Goal: Find specific page/section: Find specific page/section

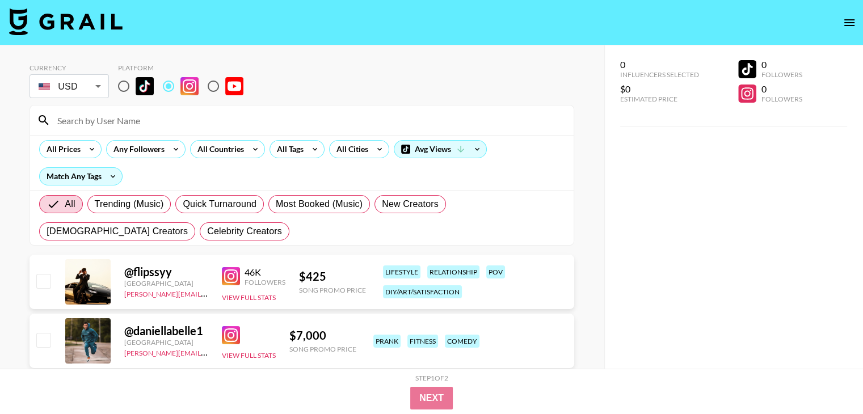
click at [209, 89] on input "radio" at bounding box center [213, 86] width 24 height 24
radio input "true"
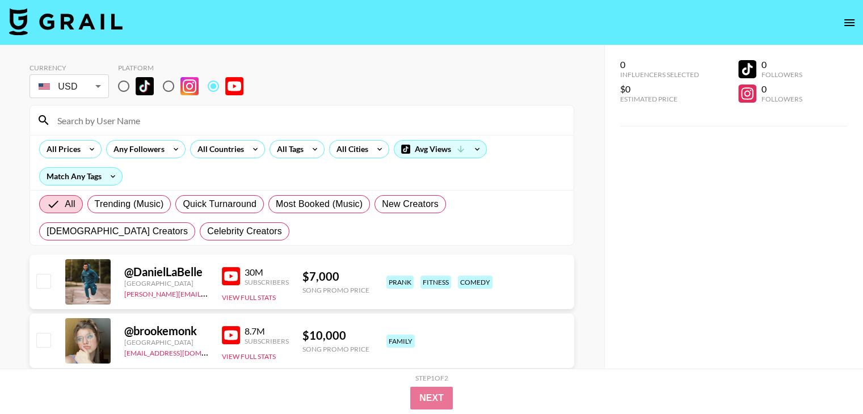
click at [187, 124] on input at bounding box center [309, 120] width 516 height 18
click at [175, 119] on input at bounding box center [309, 120] width 516 height 18
paste input "fbxxo"
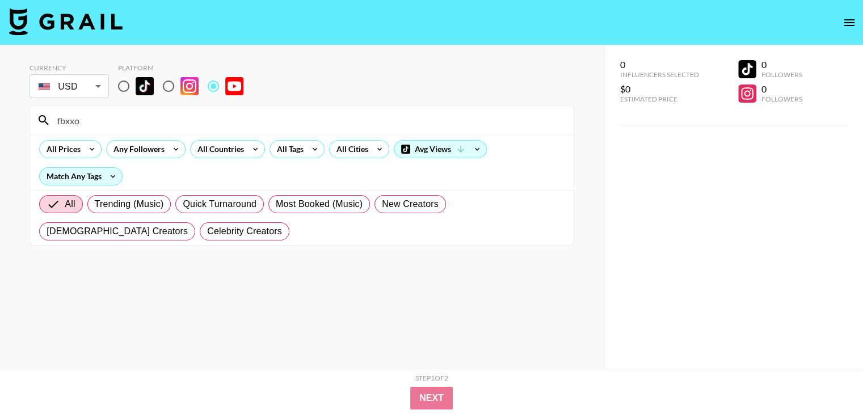
click at [227, 125] on input "fbxxo" at bounding box center [309, 120] width 516 height 18
paste input "@FatimaBah"
click at [120, 117] on input "@FatimaBah" at bounding box center [309, 120] width 516 height 18
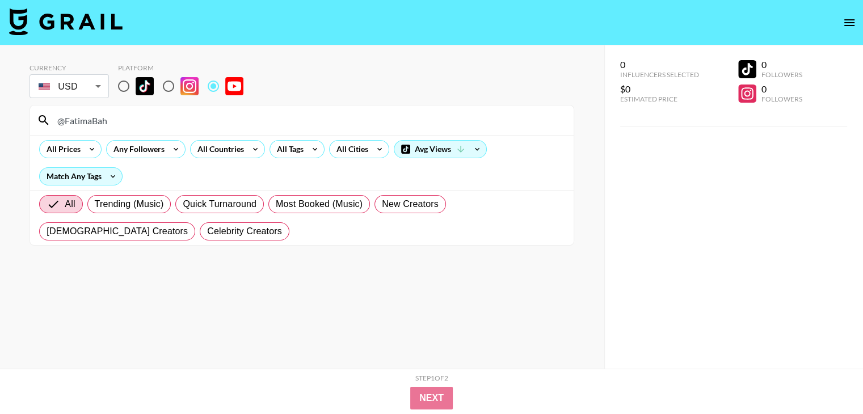
click at [120, 117] on input "@FatimaBah" at bounding box center [309, 120] width 516 height 18
paste input "haley0n"
click at [111, 123] on input "haley0n" at bounding box center [309, 120] width 516 height 18
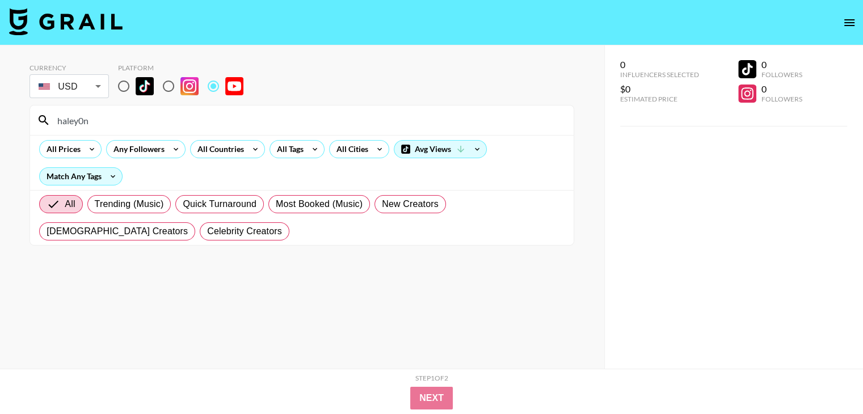
click at [111, 123] on input "haley0n" at bounding box center [309, 120] width 516 height 18
paste input "@HaleyKimaking"
click at [161, 123] on input "@HaleyKimaking" at bounding box center [309, 120] width 516 height 18
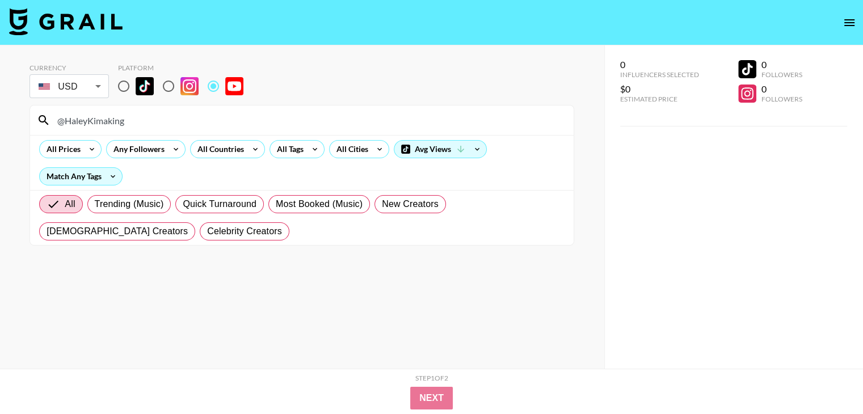
paste input
click at [141, 124] on input "@HaleyKimaking" at bounding box center [309, 120] width 516 height 18
paste input "tanyalawbedi"
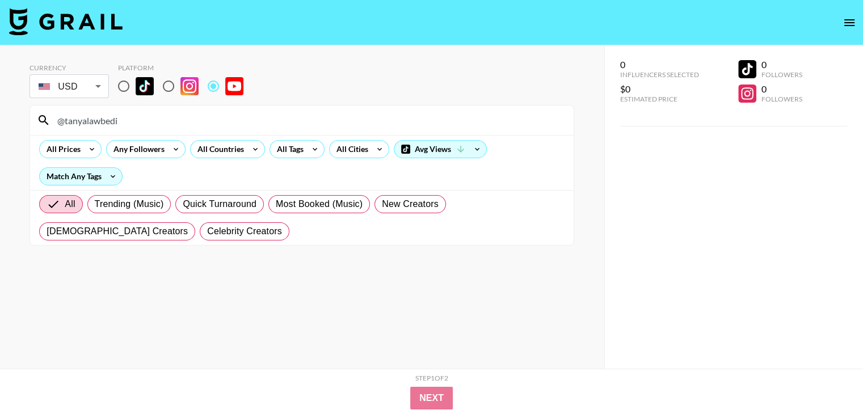
click at [167, 127] on input "@tanyalawbedi" at bounding box center [309, 120] width 516 height 18
paste input "StyledbyHrush"
click at [198, 120] on input "@StyledbyHrush" at bounding box center [309, 120] width 516 height 18
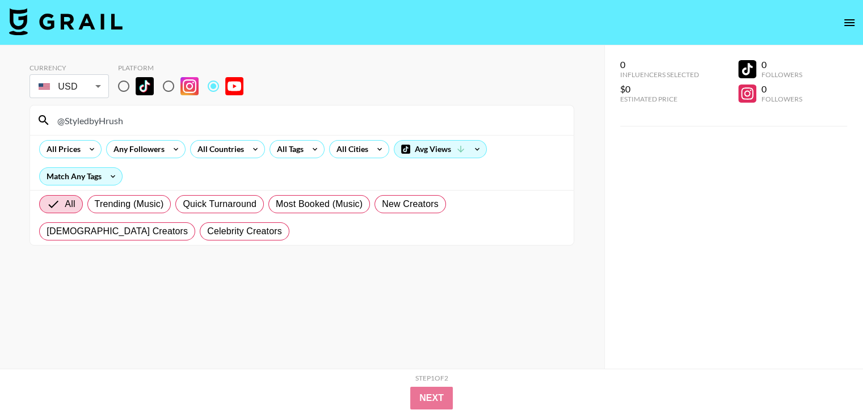
click at [198, 120] on input "@StyledbyHrush" at bounding box center [309, 120] width 516 height 18
paste input "danfounder"
click at [263, 121] on input "@danfounder" at bounding box center [309, 120] width 516 height 18
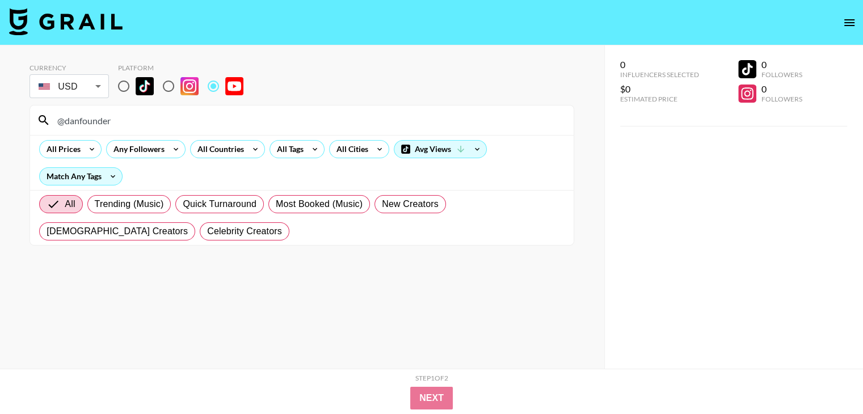
click at [263, 121] on input "@danfounder" at bounding box center [309, 120] width 516 height 18
paste input "MattWalsh"
click at [159, 119] on input "@MattWalsh" at bounding box center [309, 120] width 516 height 18
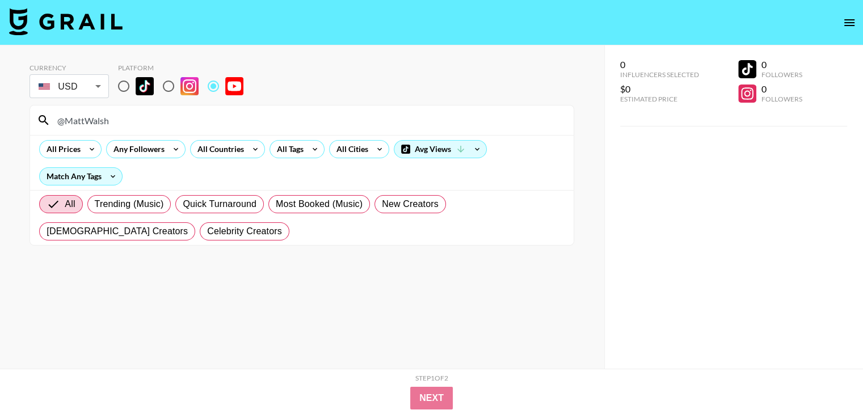
paste input "TheKneesovertoesguy"
click at [156, 117] on input "@TheKneesovertoesguy" at bounding box center [309, 120] width 516 height 18
paste input "mourglia"
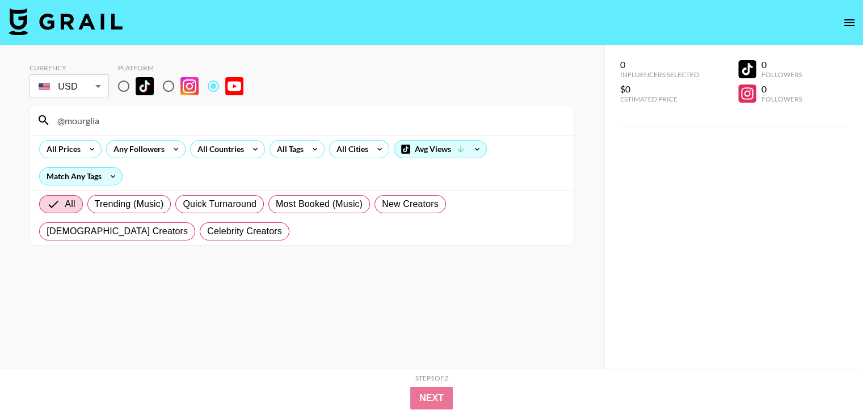
click at [158, 123] on input "@mourglia" at bounding box center [309, 120] width 516 height 18
paste input "BenParkes"
click at [158, 125] on input "@BenParkes" at bounding box center [309, 120] width 516 height 18
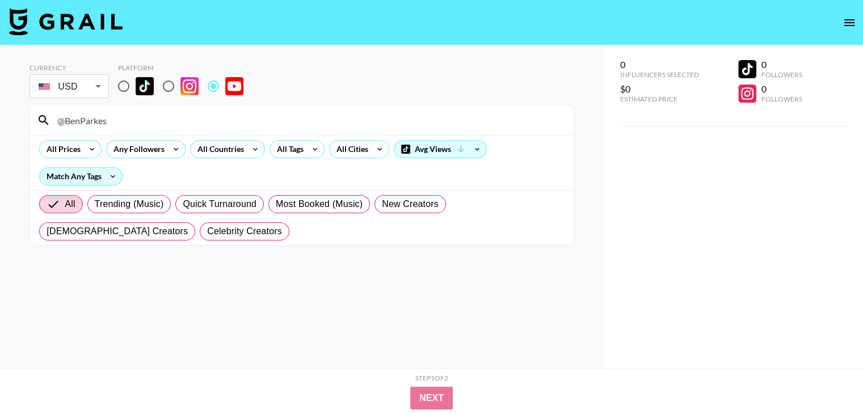
click at [157, 125] on input "@BenParkes" at bounding box center [309, 120] width 516 height 18
paste input "JeffSu"
click at [180, 124] on input "@JeffSu" at bounding box center [309, 120] width 516 height 18
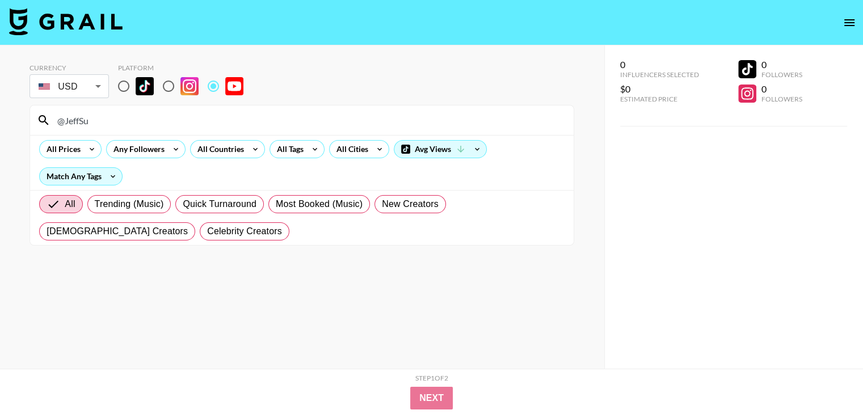
click at [180, 124] on input "@JeffSu" at bounding box center [309, 120] width 516 height 18
paste input "TheAthleteSpecial"
click at [151, 122] on input "@TheAthleteSpecial" at bounding box center [309, 120] width 516 height 18
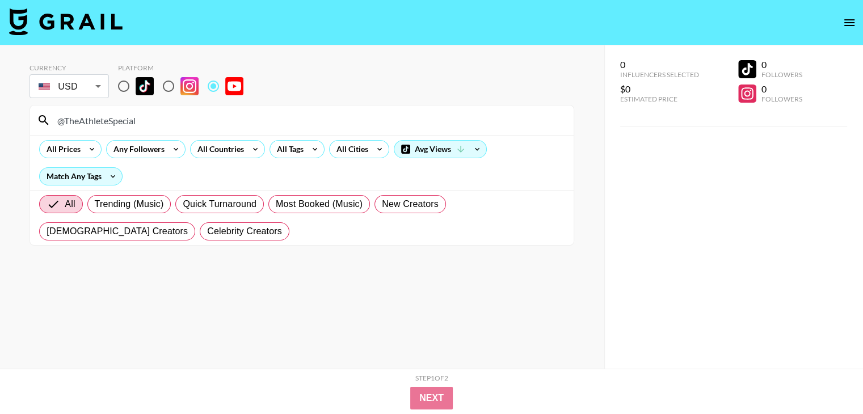
paste input "IsaiahRivera1"
click at [182, 120] on input "@IsaiahRivera1" at bounding box center [309, 120] width 516 height 18
paste input "LillySabri"
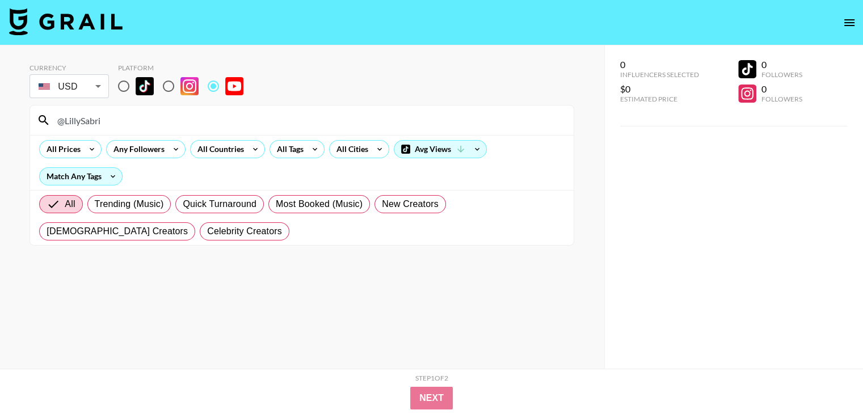
click at [208, 109] on div "@LillySabri" at bounding box center [302, 121] width 544 height 30
click at [204, 116] on input "@LillySabri" at bounding box center [309, 120] width 516 height 18
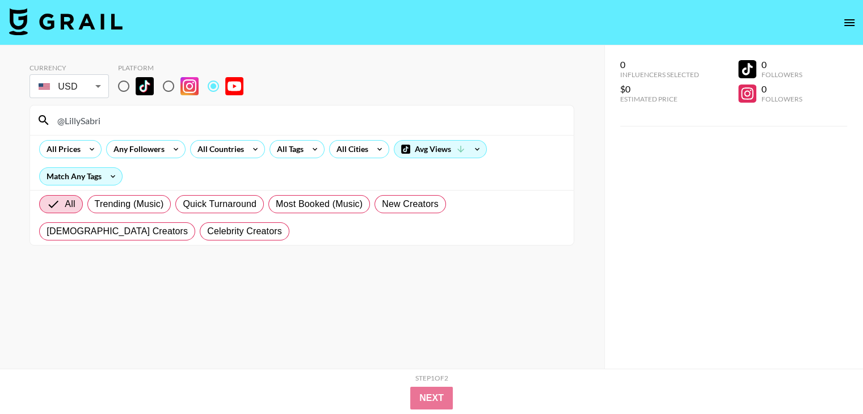
click at [204, 116] on input "@LillySabri" at bounding box center [309, 120] width 516 height 18
paste input "MattCho"
type input "@MattChoi"
